Goal: Information Seeking & Learning: Learn about a topic

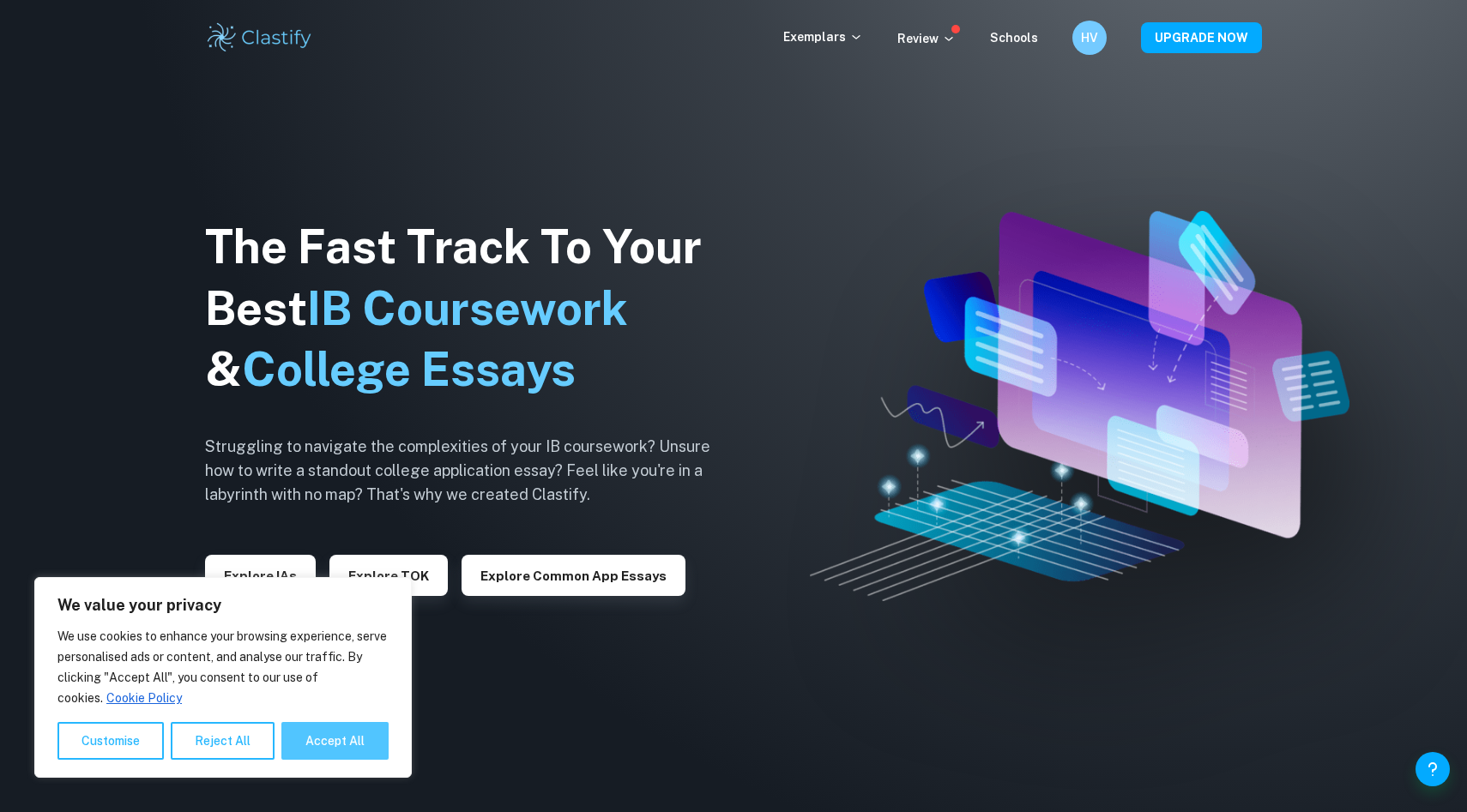
click at [310, 738] on button "Accept All" at bounding box center [334, 741] width 107 height 38
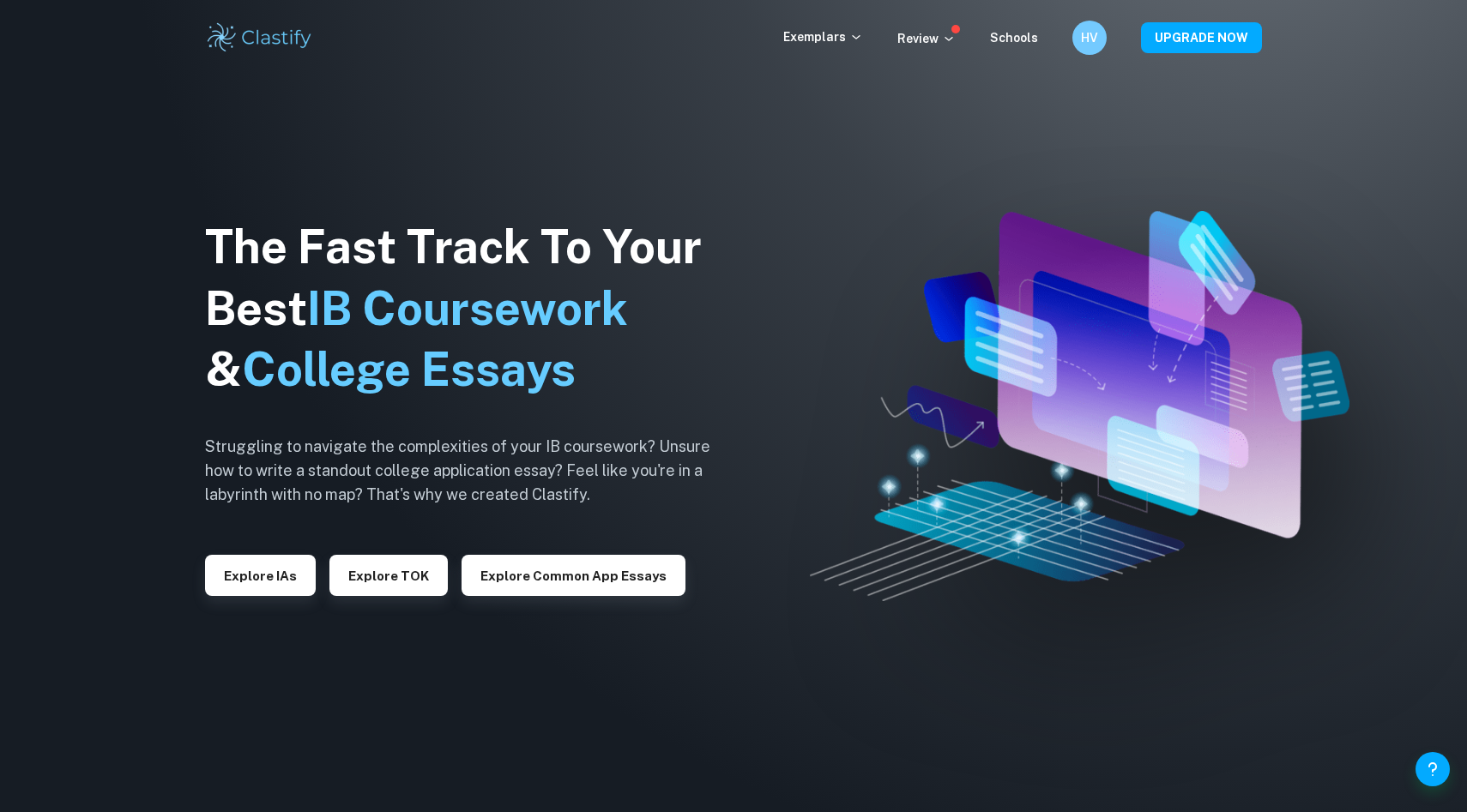
checkbox input "true"
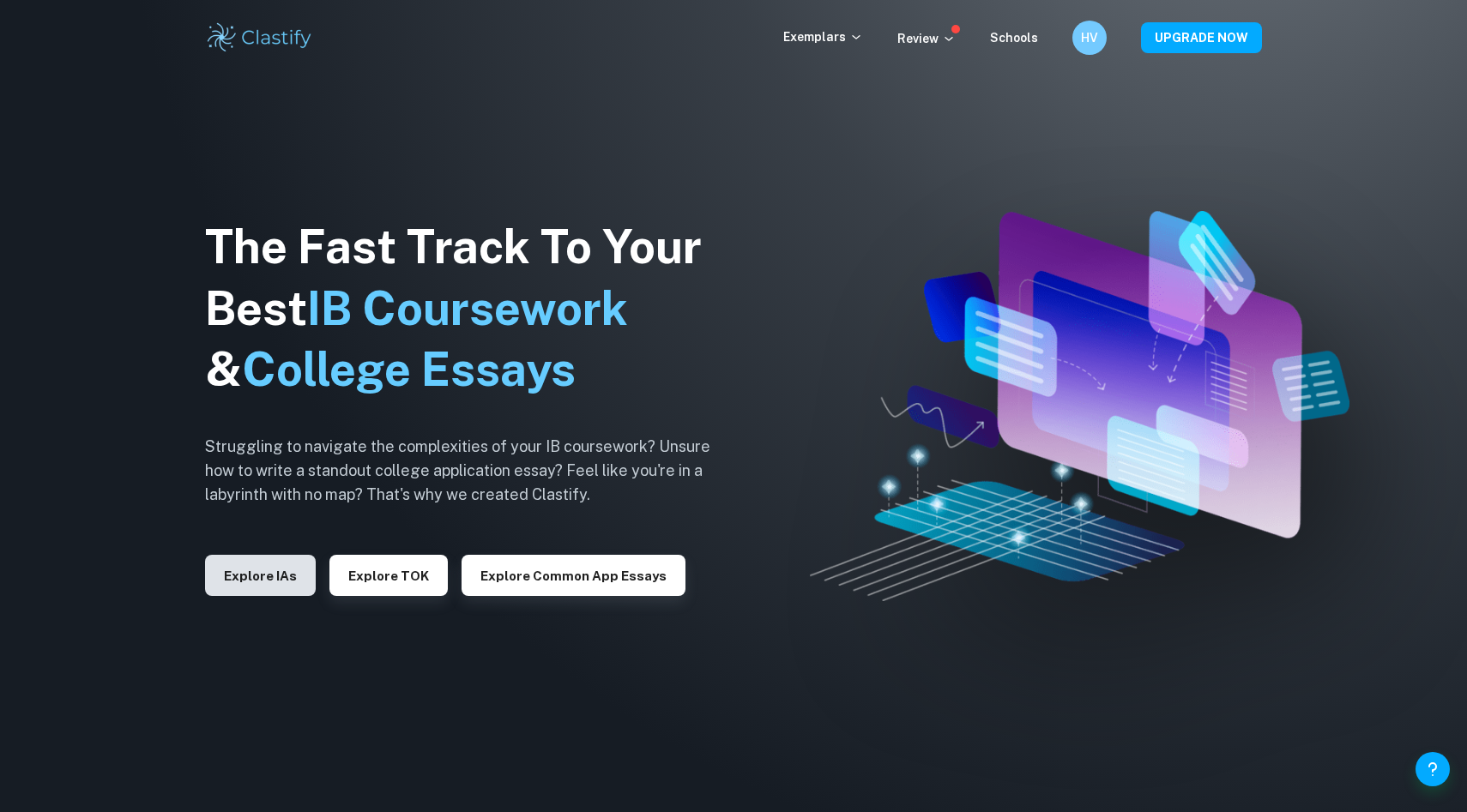
click at [283, 576] on button "Explore IAs" at bounding box center [260, 575] width 110 height 41
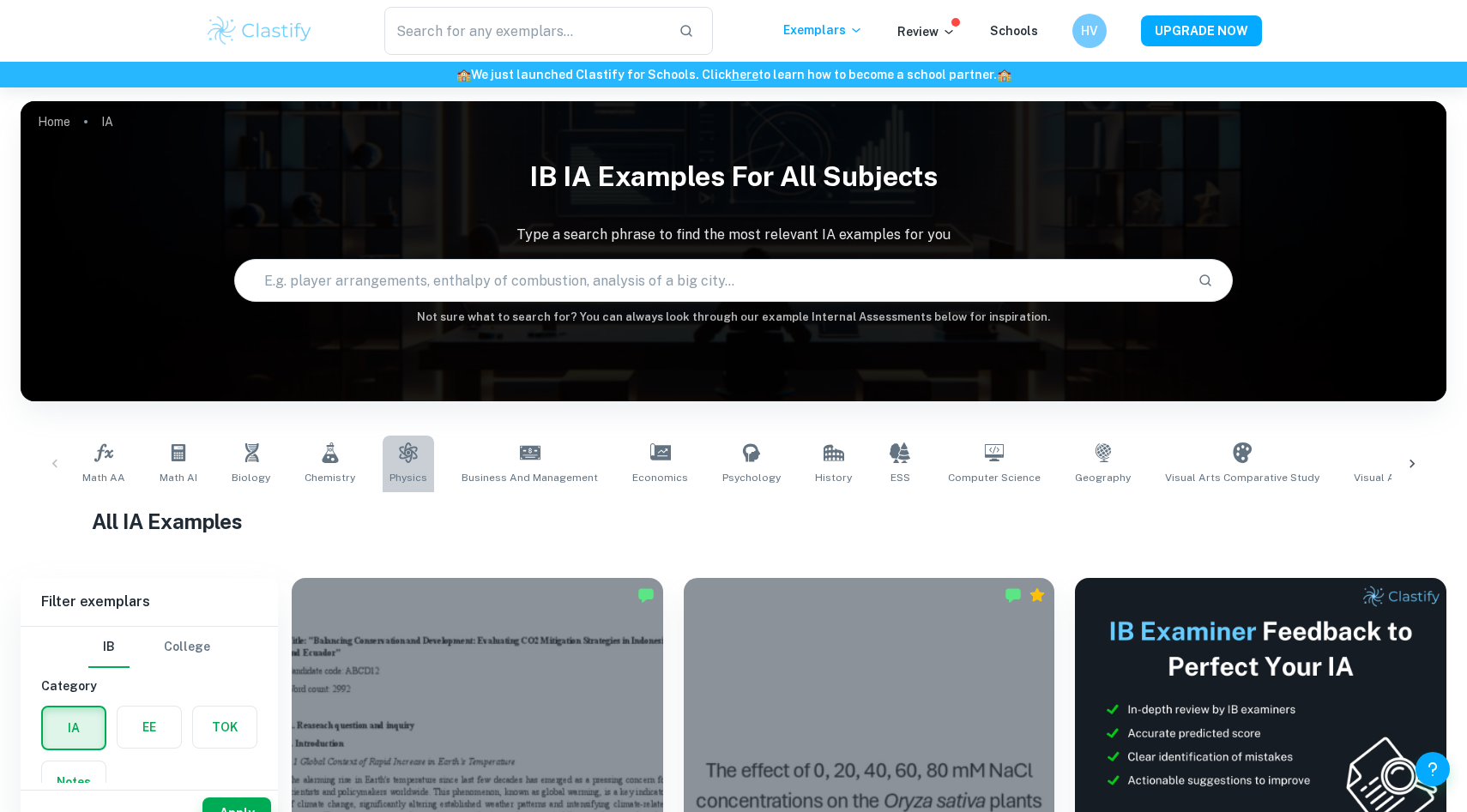
click at [408, 466] on link "Physics" at bounding box center [409, 464] width 51 height 57
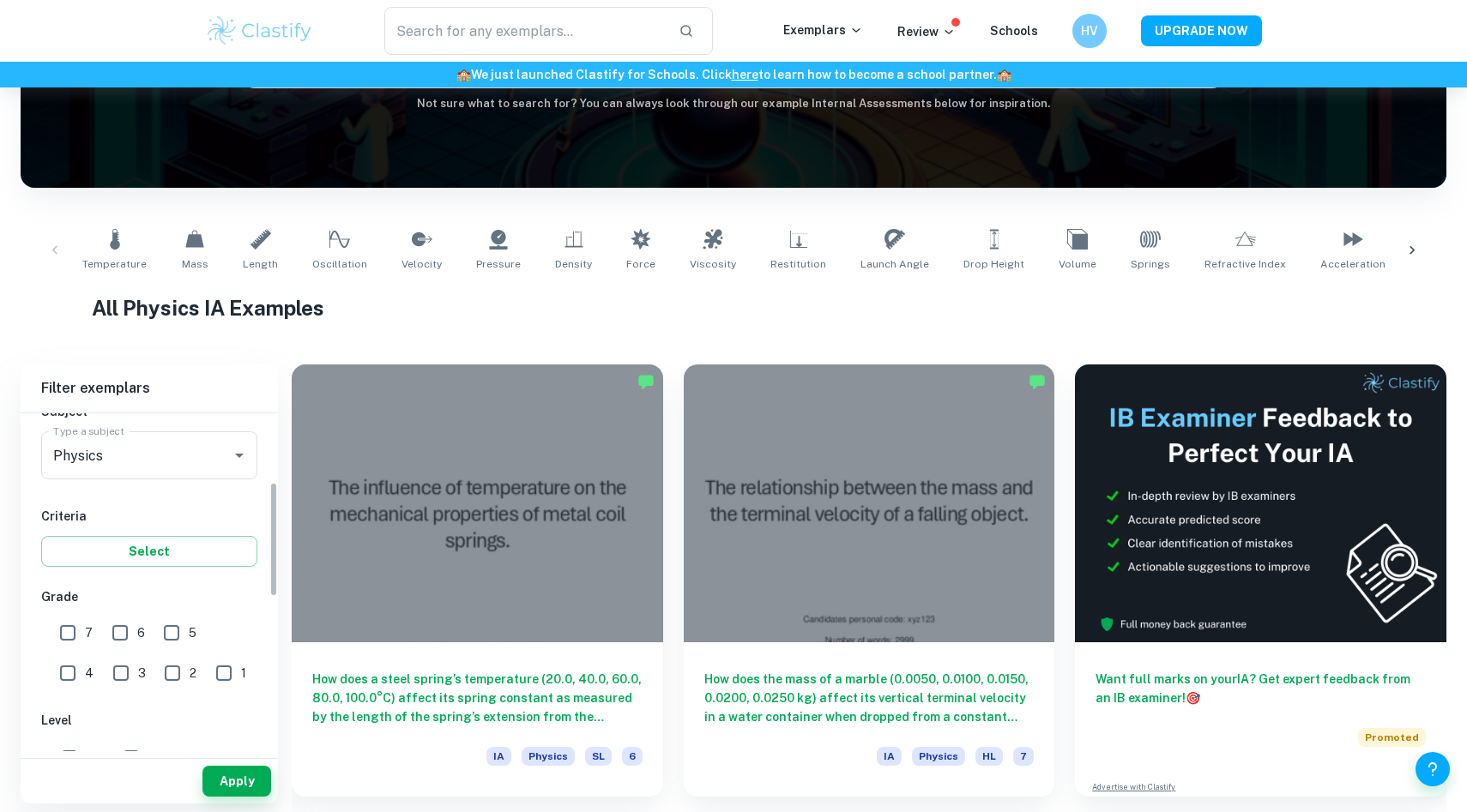
scroll to position [202, 0]
click at [75, 632] on input "7" at bounding box center [67, 638] width 34 height 34
checkbox input "true"
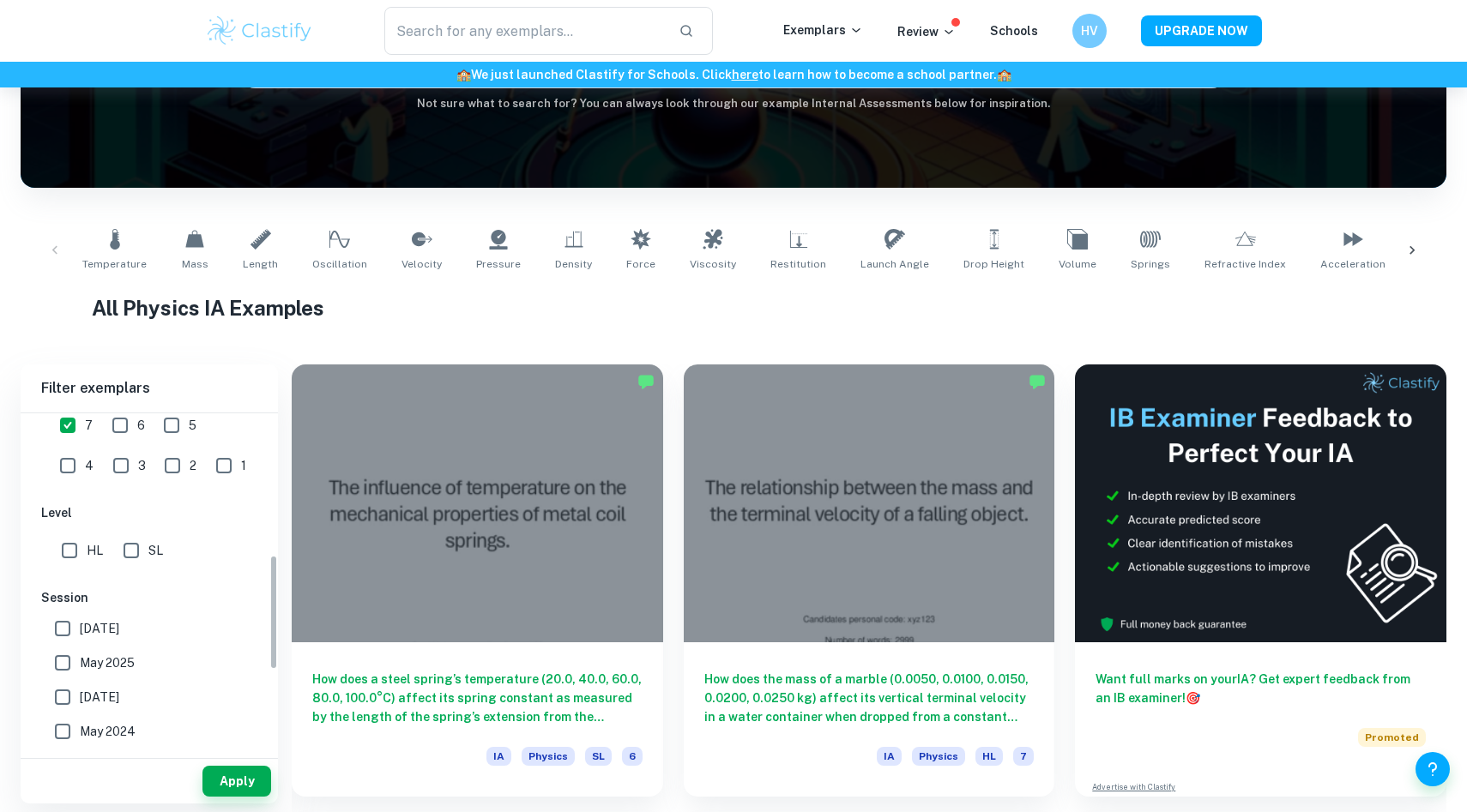
scroll to position [417, 0]
click at [64, 547] on input "HL" at bounding box center [69, 550] width 34 height 34
checkbox input "true"
click at [216, 783] on button "Apply" at bounding box center [237, 781] width 68 height 30
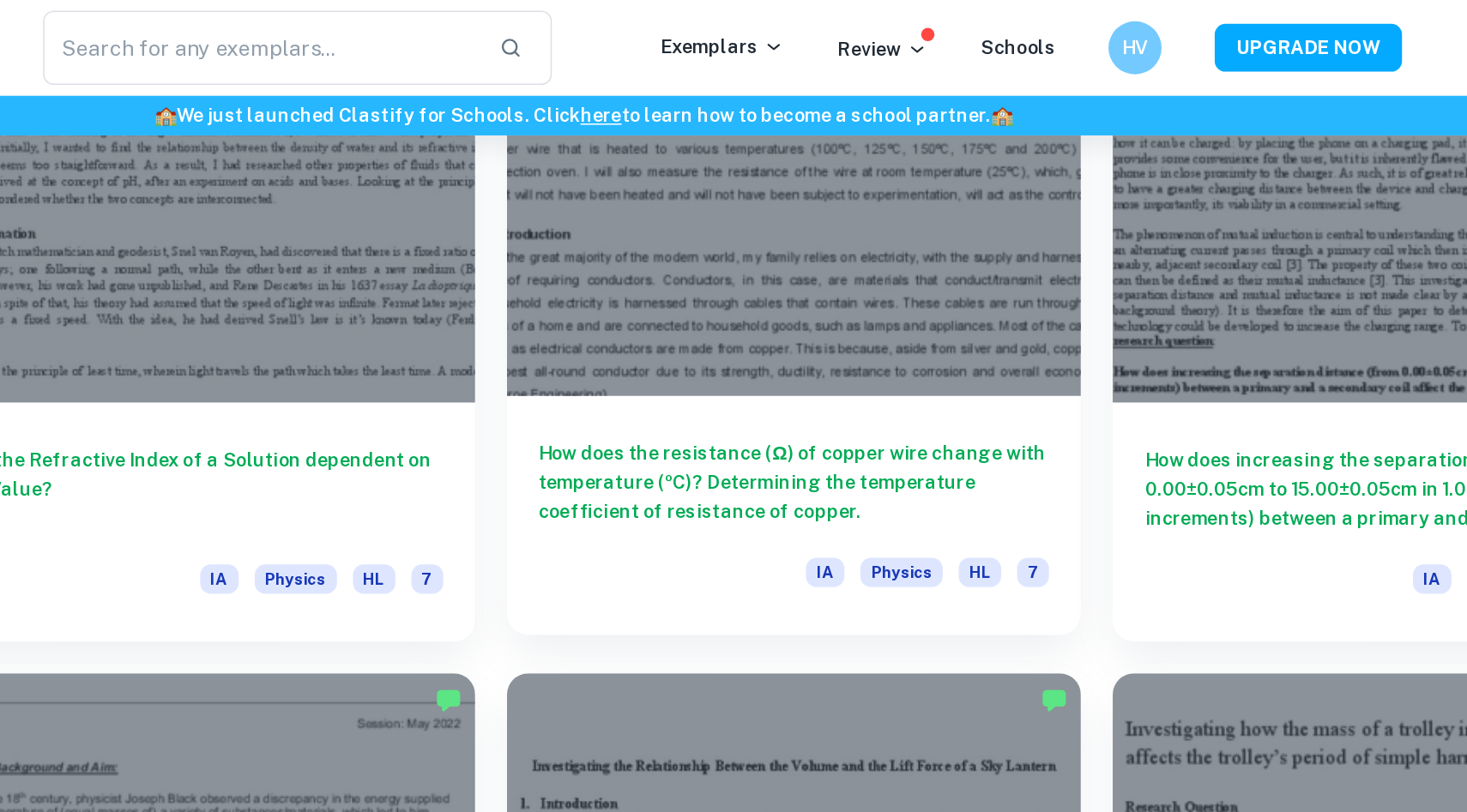
scroll to position [4202, 0]
